Goal: Task Accomplishment & Management: Use online tool/utility

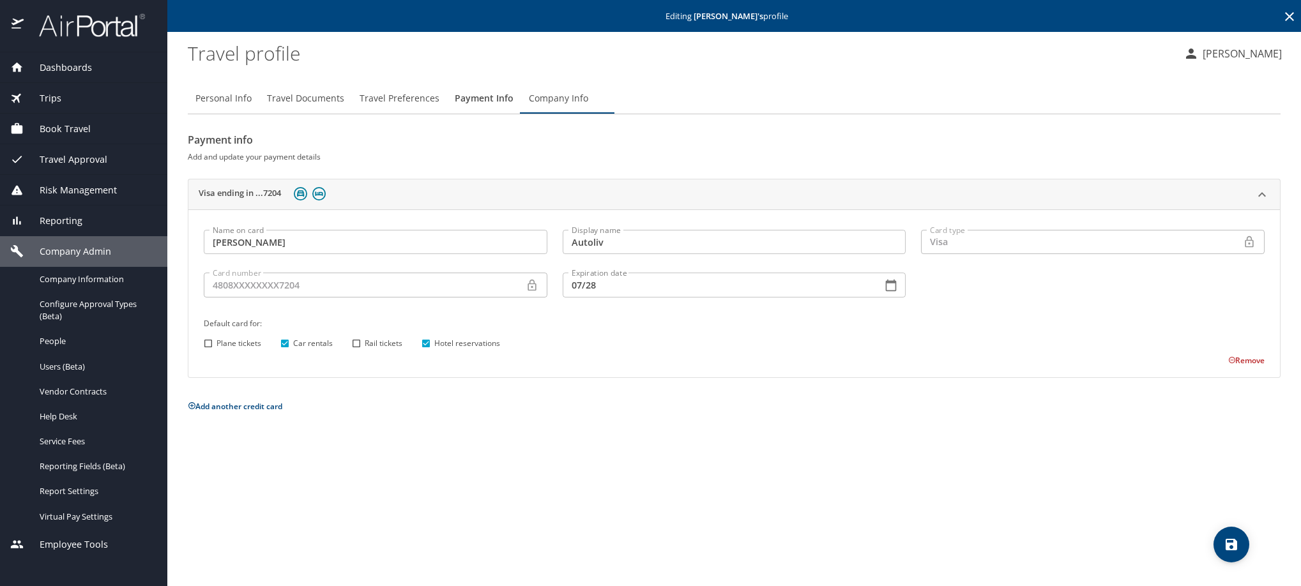
click at [1286, 19] on icon at bounding box center [1289, 16] width 9 height 9
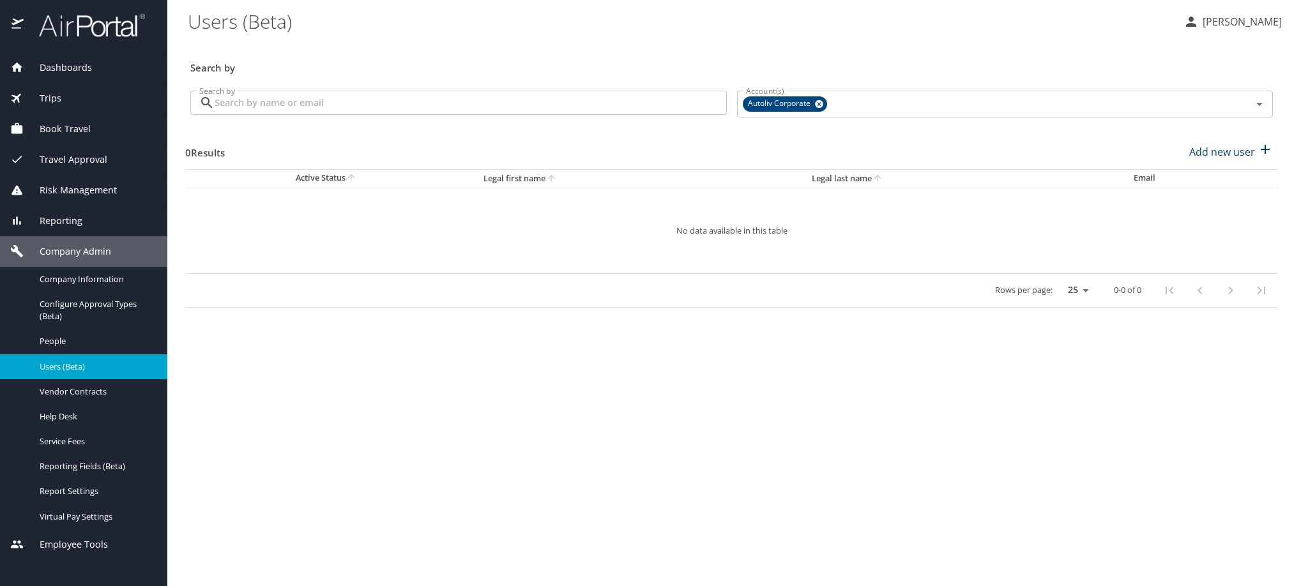
click at [537, 115] on input "Search by" at bounding box center [471, 103] width 512 height 24
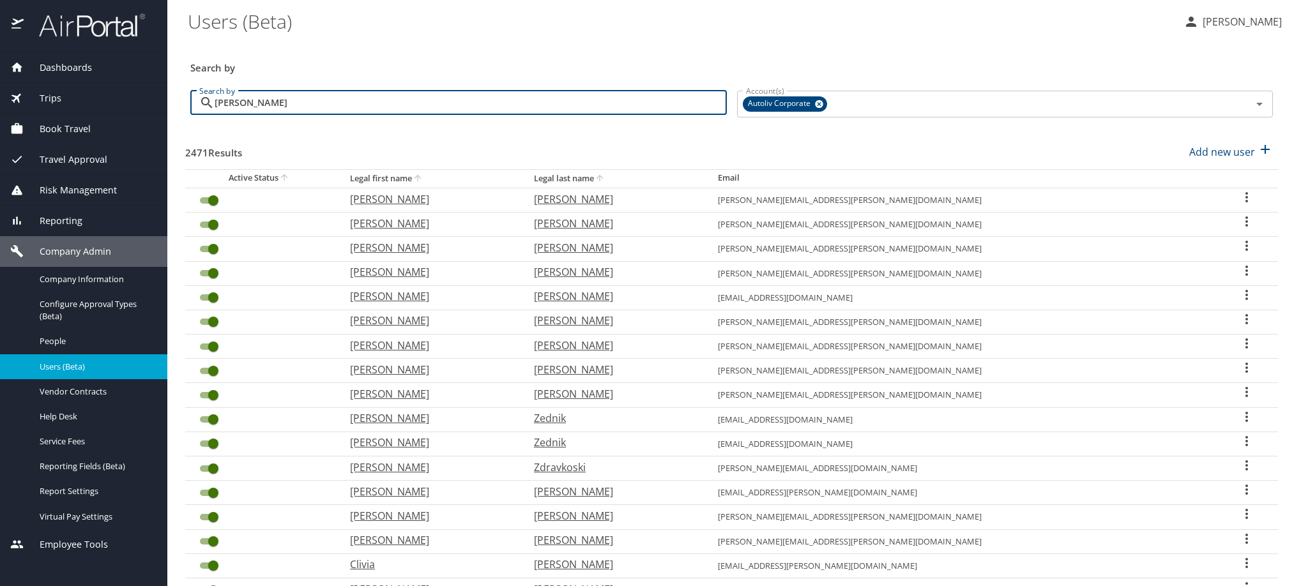
type input "[PERSON_NAME]"
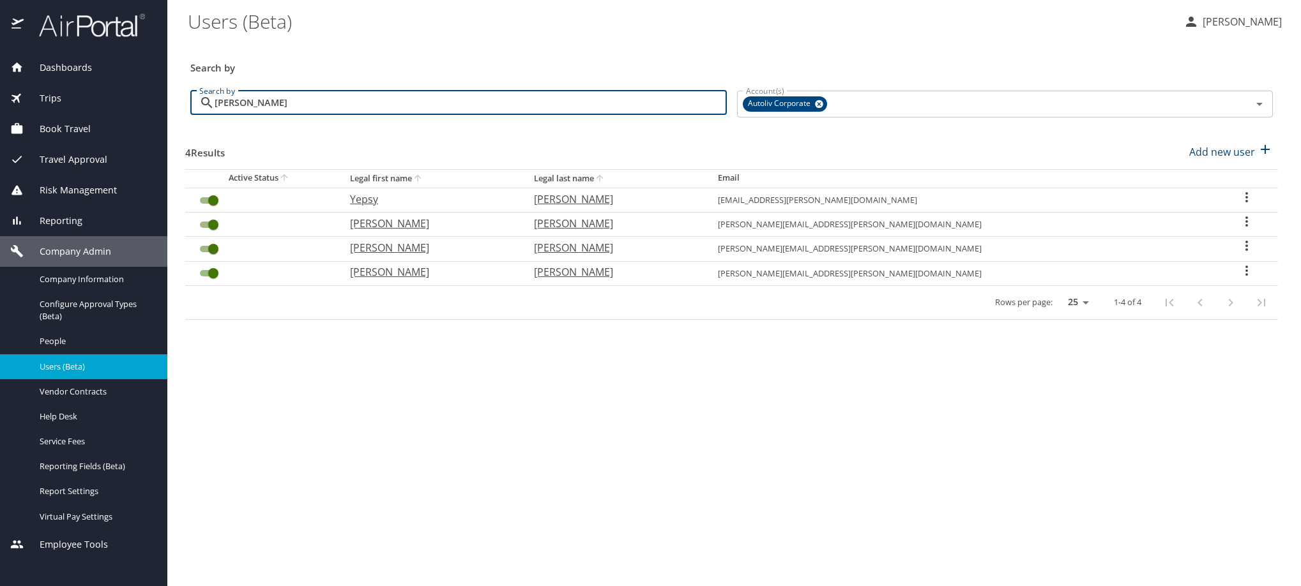
click at [1239, 278] on icon "User Search Table" at bounding box center [1246, 270] width 15 height 15
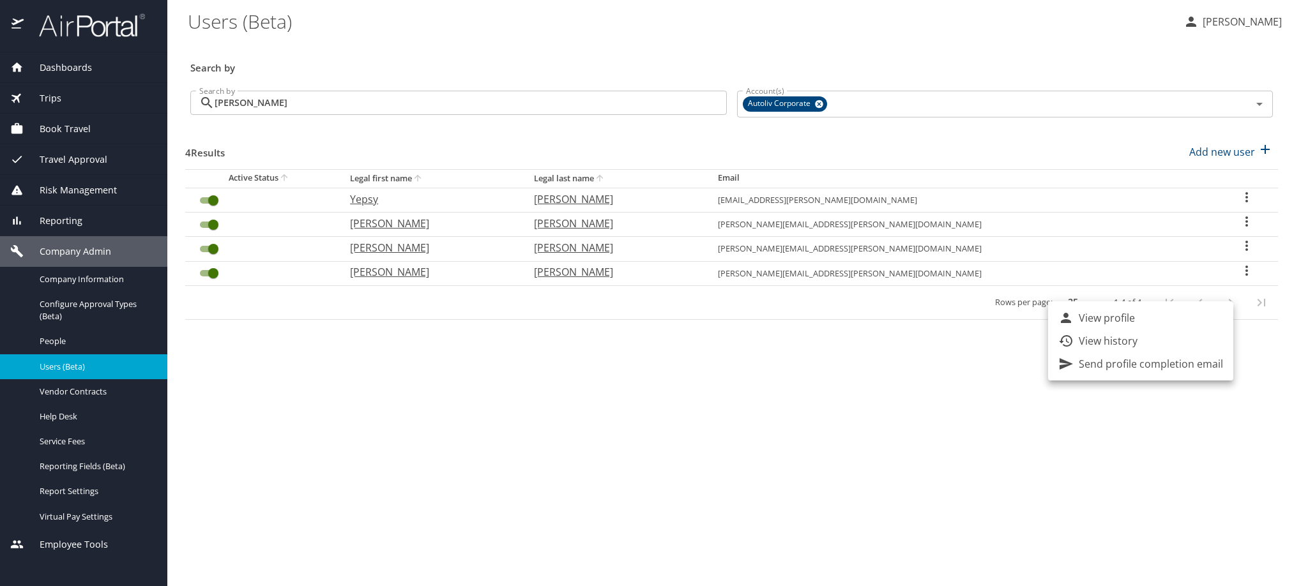
click at [1123, 316] on p "View profile" at bounding box center [1107, 317] width 56 height 15
select select "US"
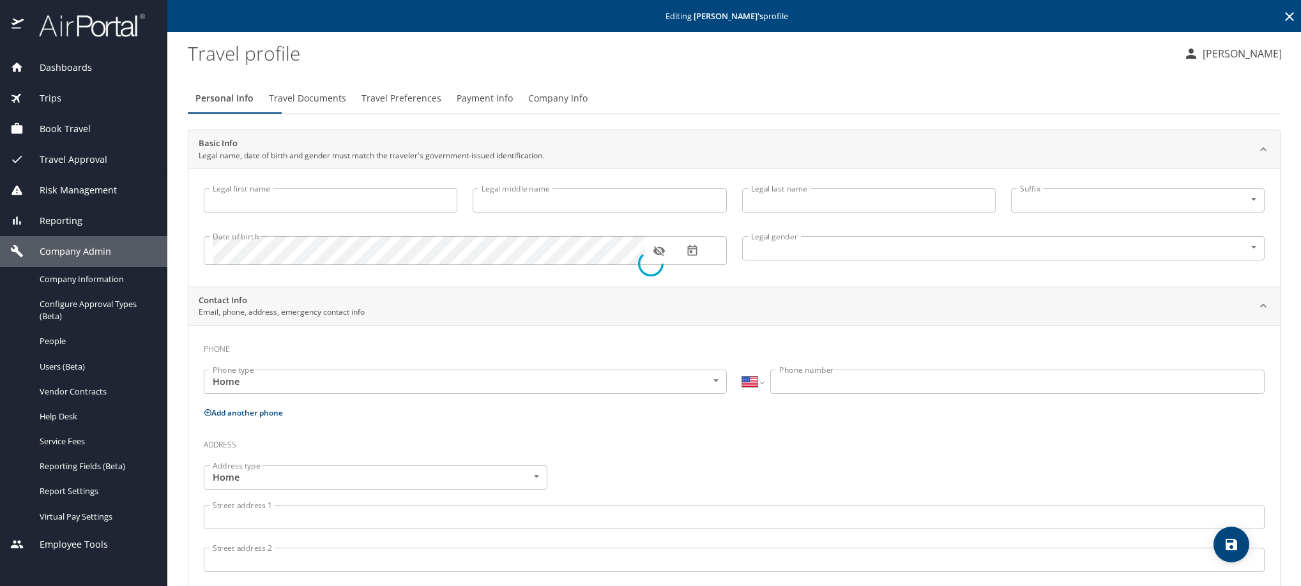
type input "Emma"
type input "Paola"
type input "Guerrero"
type input "Female"
type input "Rene"
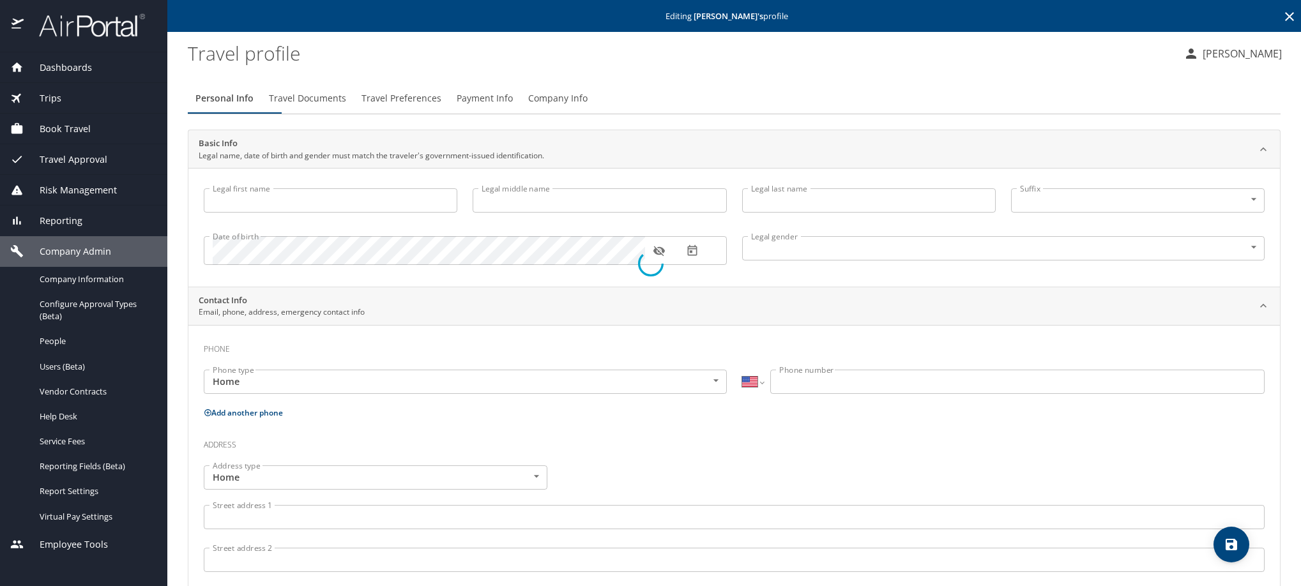
type input "Macias"
select select "MX"
type input "664 203 3785"
type input "renemcs22@gmail.com"
select select "MX"
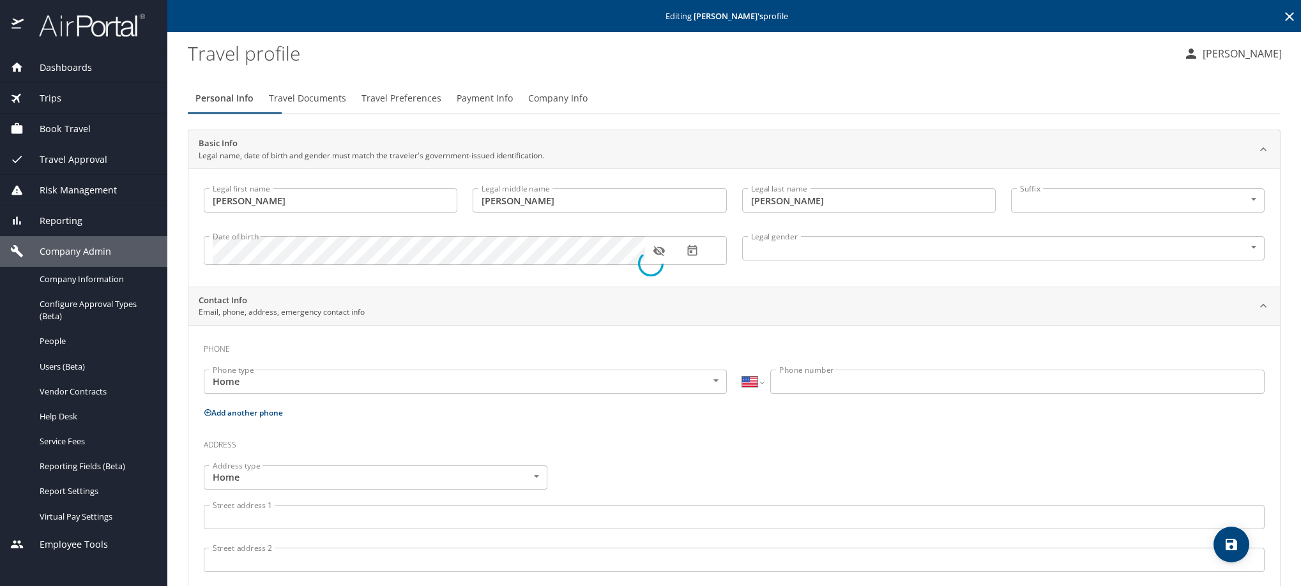
select select "MX"
select select "US"
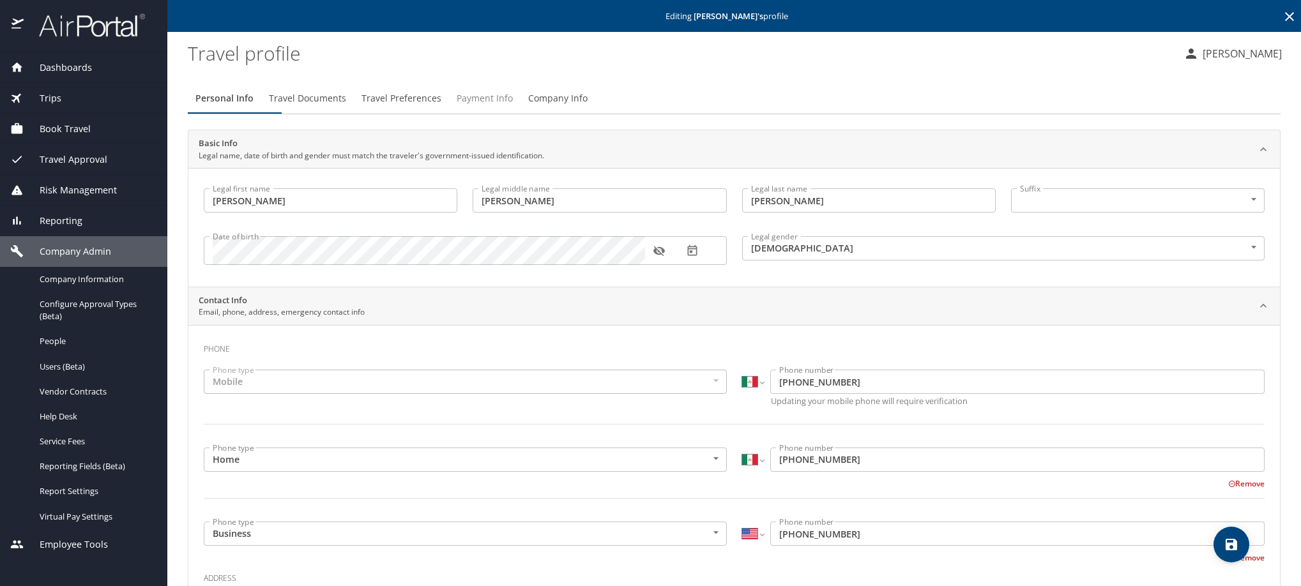
click at [513, 104] on span "Payment Info" at bounding box center [485, 99] width 56 height 16
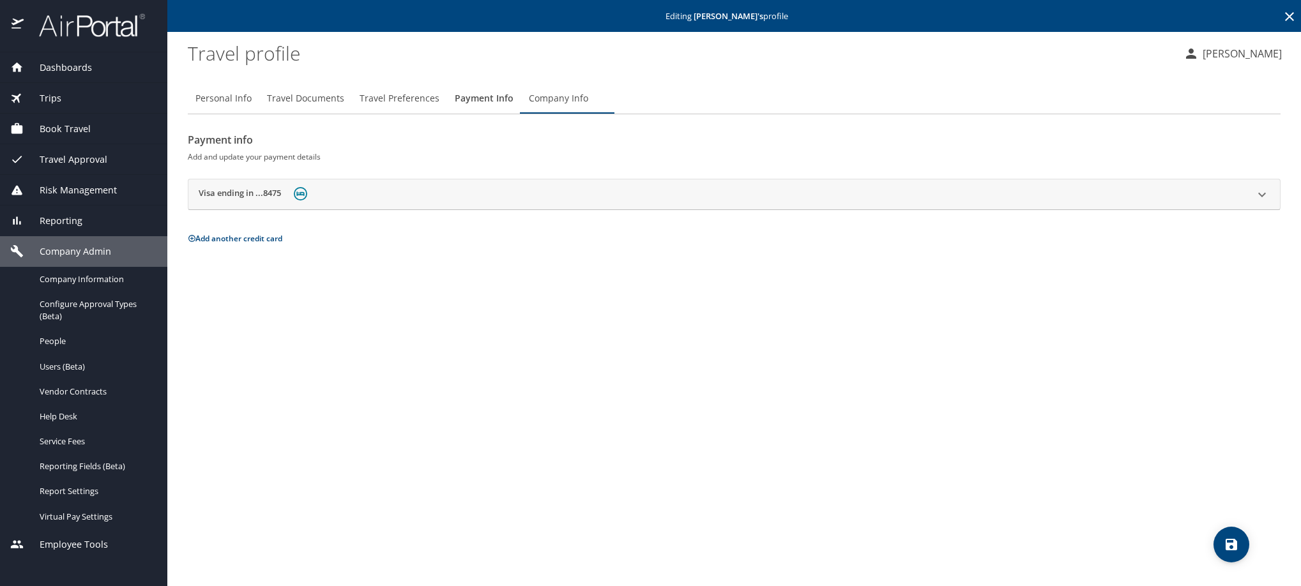
click at [274, 202] on h2 "Visa ending in ...8475" at bounding box center [240, 194] width 82 height 15
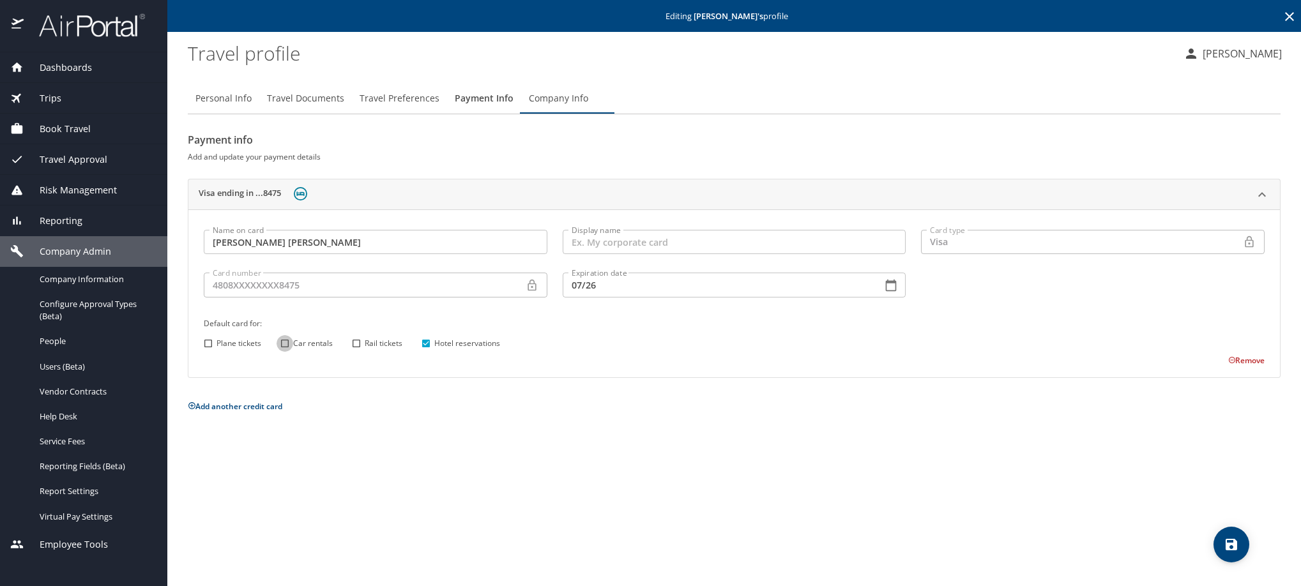
click at [284, 352] on input "Car rentals" at bounding box center [285, 343] width 17 height 17
checkbox input "true"
click at [1243, 552] on span "save" at bounding box center [1231, 544] width 36 height 15
click at [1234, 558] on div at bounding box center [650, 263] width 1301 height 645
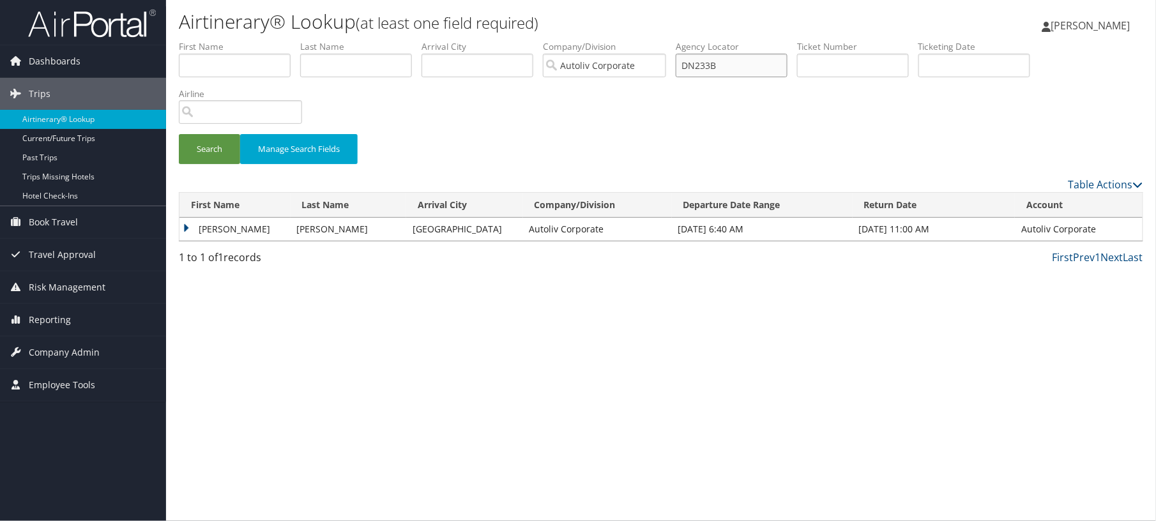
drag, startPoint x: 953, startPoint y: 89, endPoint x: 837, endPoint y: 95, distance: 117.0
click at [837, 40] on ul "First Name Last Name Departure City Arrival City Company/Division Autoliv Corpo…" at bounding box center [661, 40] width 964 height 0
paste input "B3K"
type input "DN2B3K"
click at [222, 164] on button "Search" at bounding box center [209, 149] width 61 height 30
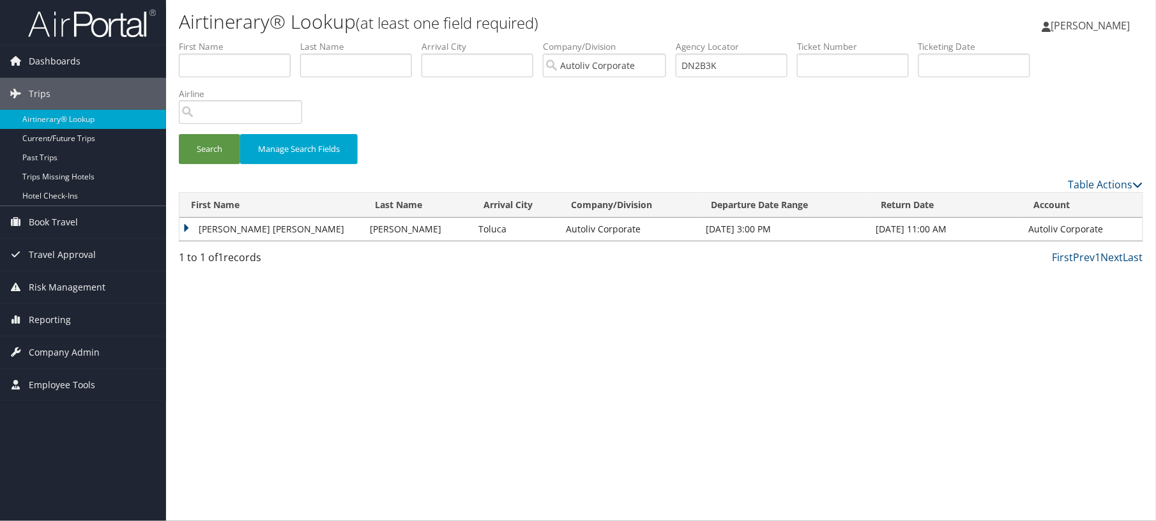
click at [184, 241] on td "[PERSON_NAME] [PERSON_NAME]" at bounding box center [271, 229] width 184 height 23
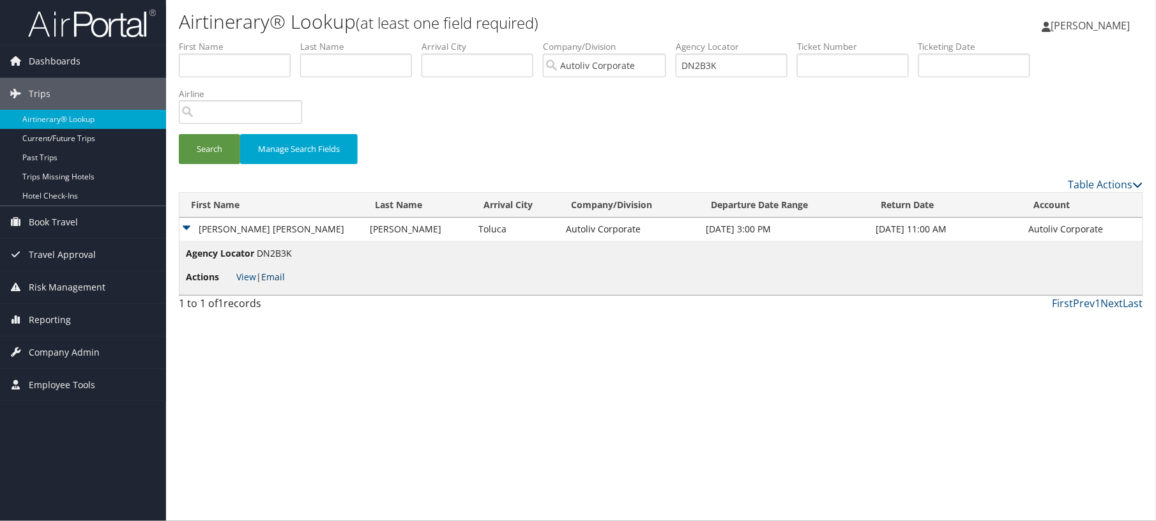
click at [285, 283] on link "Email" at bounding box center [273, 277] width 24 height 12
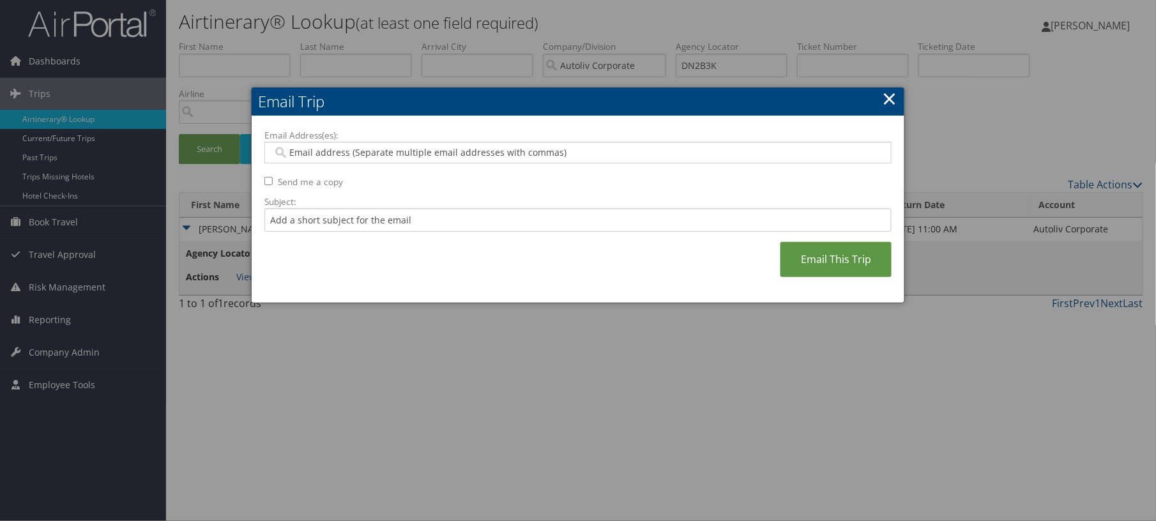
click at [637, 159] on div at bounding box center [577, 153] width 627 height 22
click at [637, 159] on input "Email Address(es):" at bounding box center [572, 152] width 599 height 13
paste input "[PERSON_NAME][EMAIL_ADDRESS][DOMAIN_NAME]"
type input "[PERSON_NAME][EMAIL_ADDRESS][DOMAIN_NAME]"
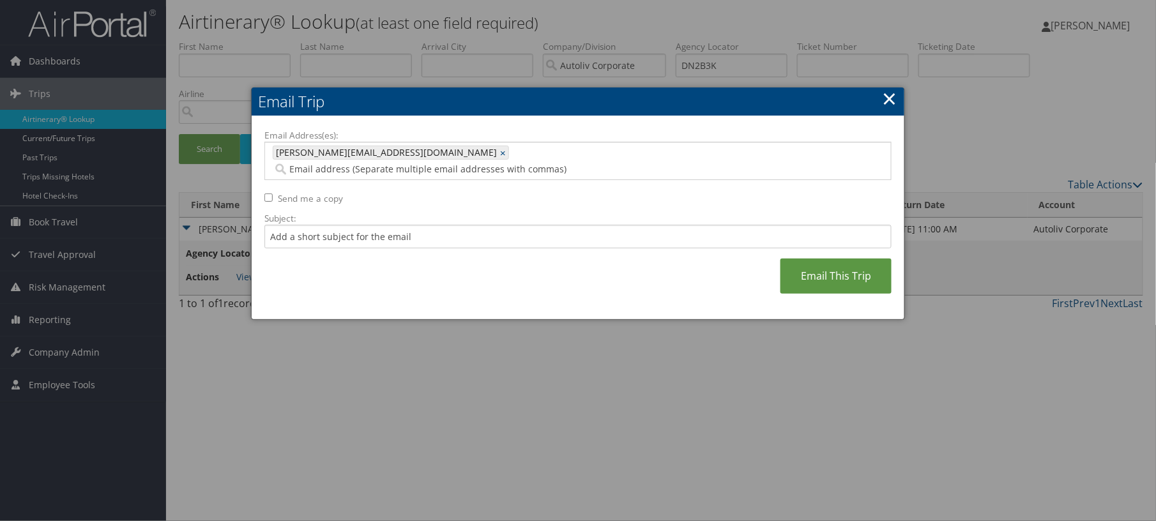
click at [273, 202] on input "Send me a copy" at bounding box center [268, 198] width 8 height 8
checkbox input "true"
click at [800, 294] on link "Email This Trip" at bounding box center [835, 276] width 111 height 35
